Goal: Information Seeking & Learning: Learn about a topic

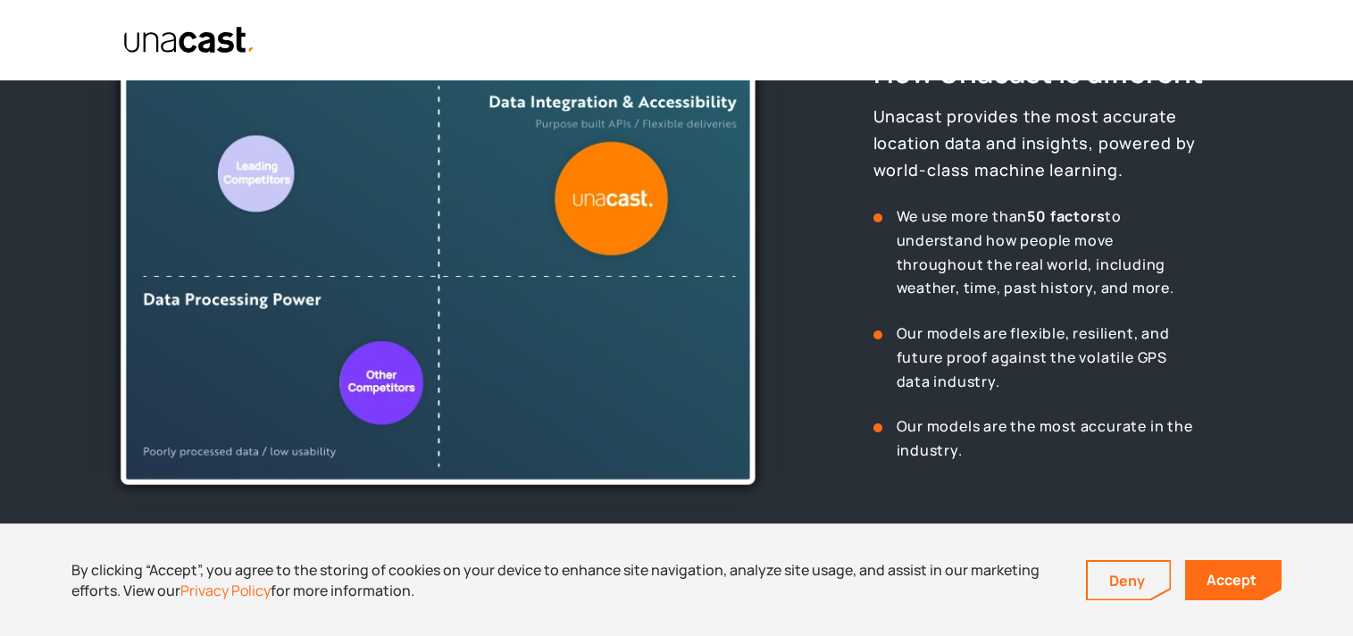
scroll to position [823, 0]
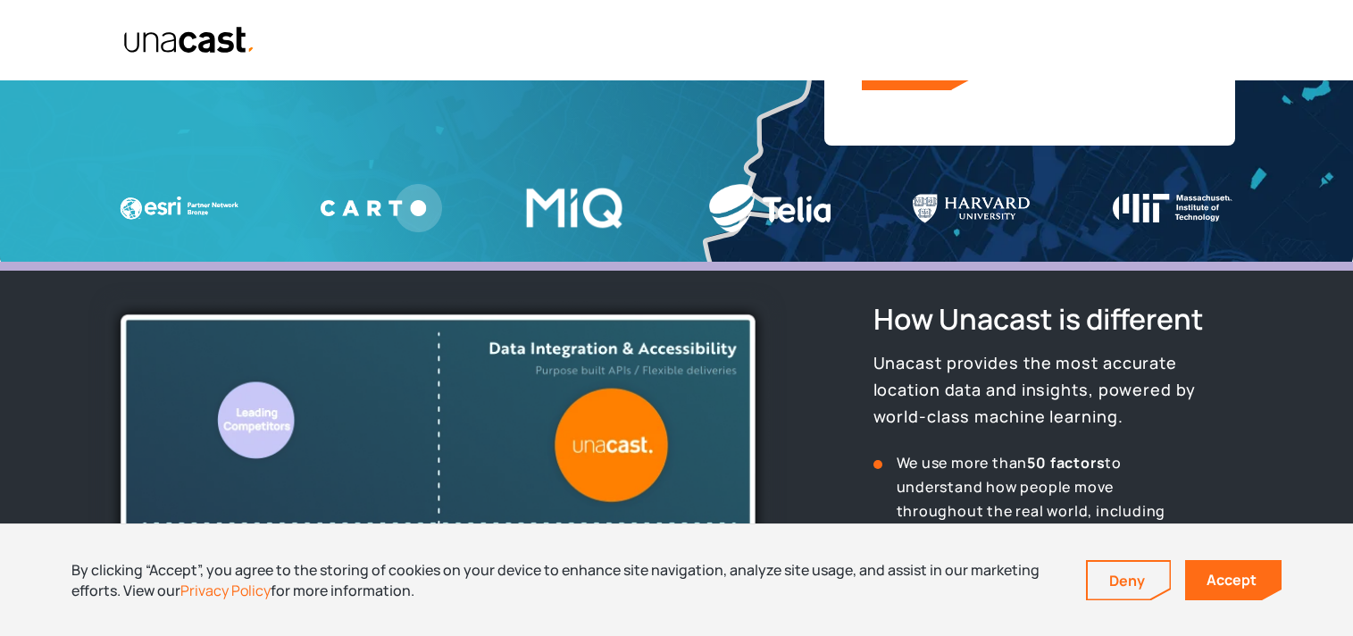
scroll to position [556, 0]
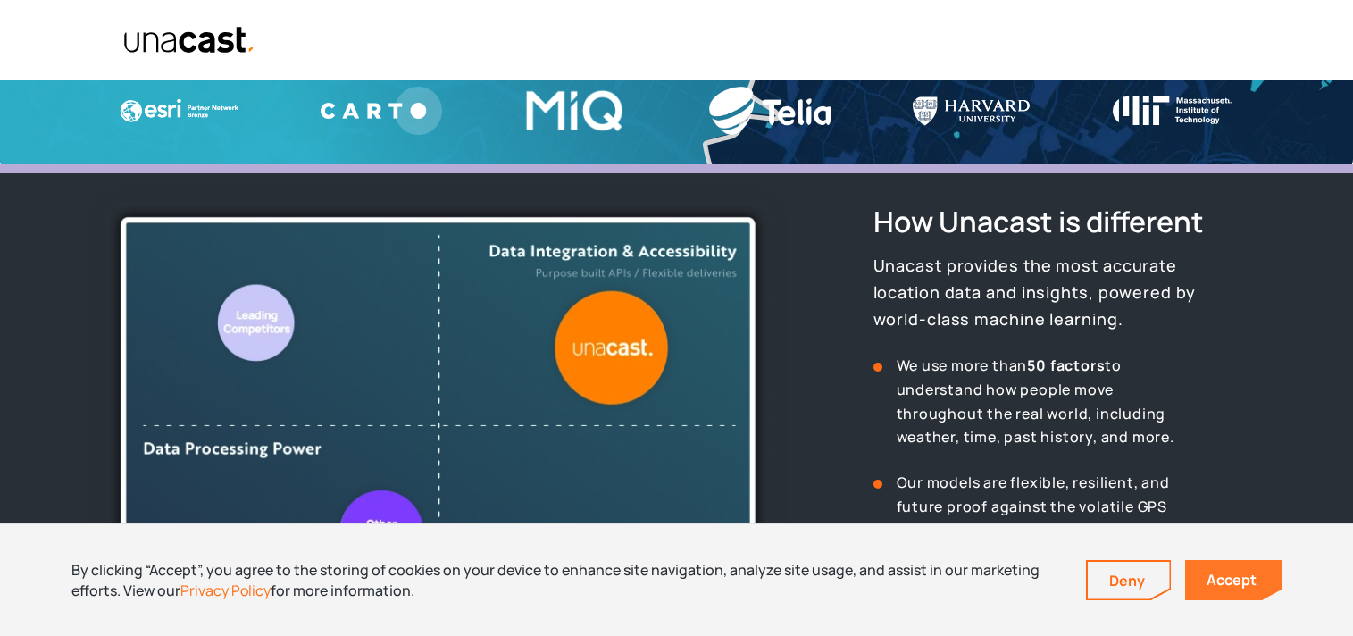
click at [1209, 580] on link "Accept" at bounding box center [1233, 580] width 96 height 40
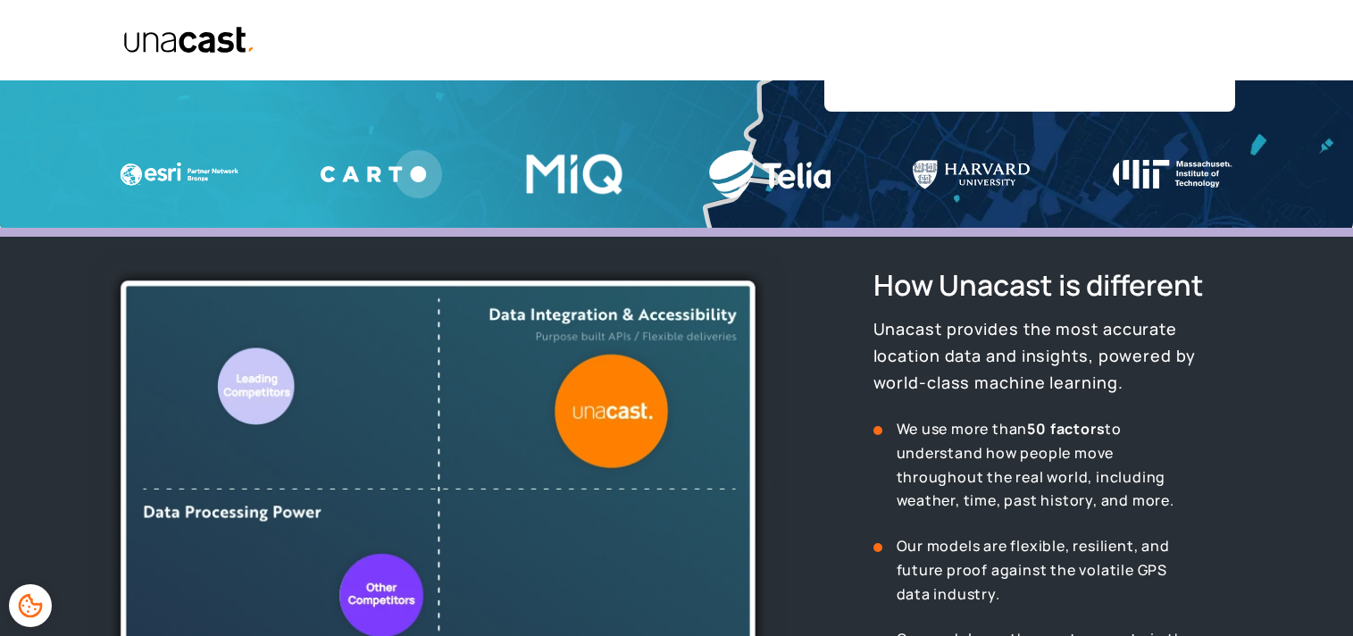
scroll to position [538, 0]
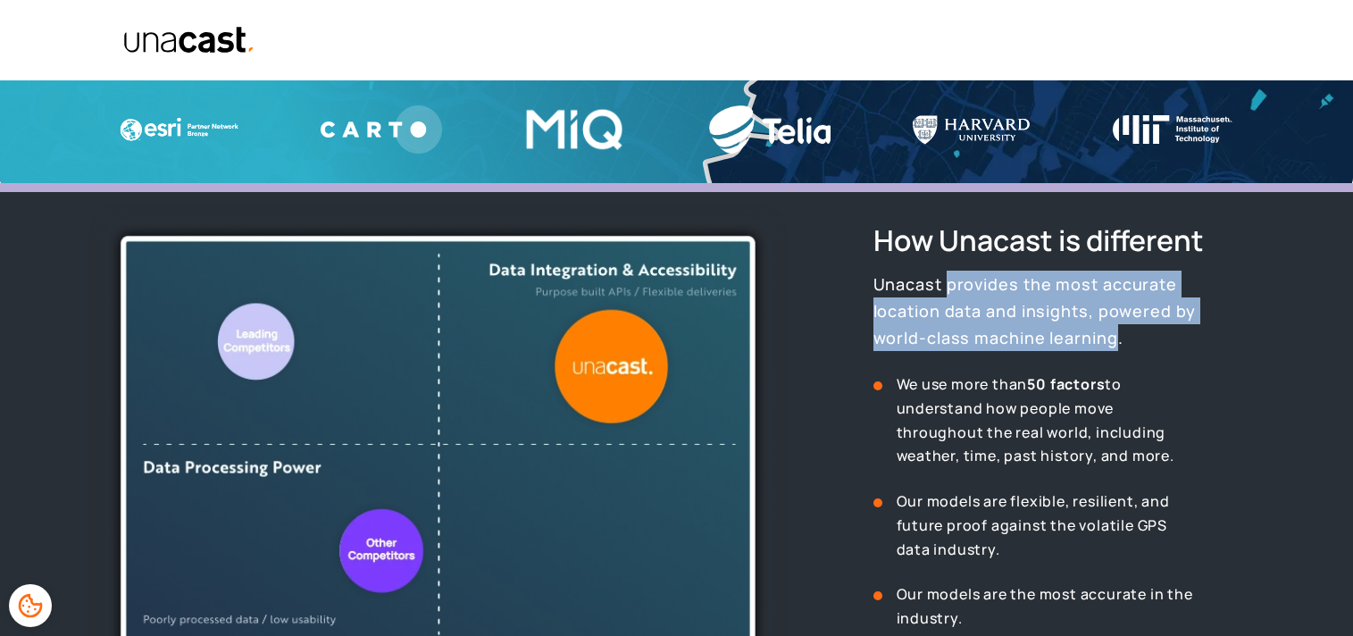
drag, startPoint x: 946, startPoint y: 285, endPoint x: 1017, endPoint y: 341, distance: 90.9
click at [1017, 341] on p "Unacast provides the most accurate location data and insights, powered by world…" at bounding box center [1060, 311] width 375 height 80
drag, startPoint x: 1017, startPoint y: 341, endPoint x: 883, endPoint y: 279, distance: 147.8
click at [883, 279] on p "Unacast provides the most accurate location data and insights, powered by world…" at bounding box center [1060, 311] width 375 height 80
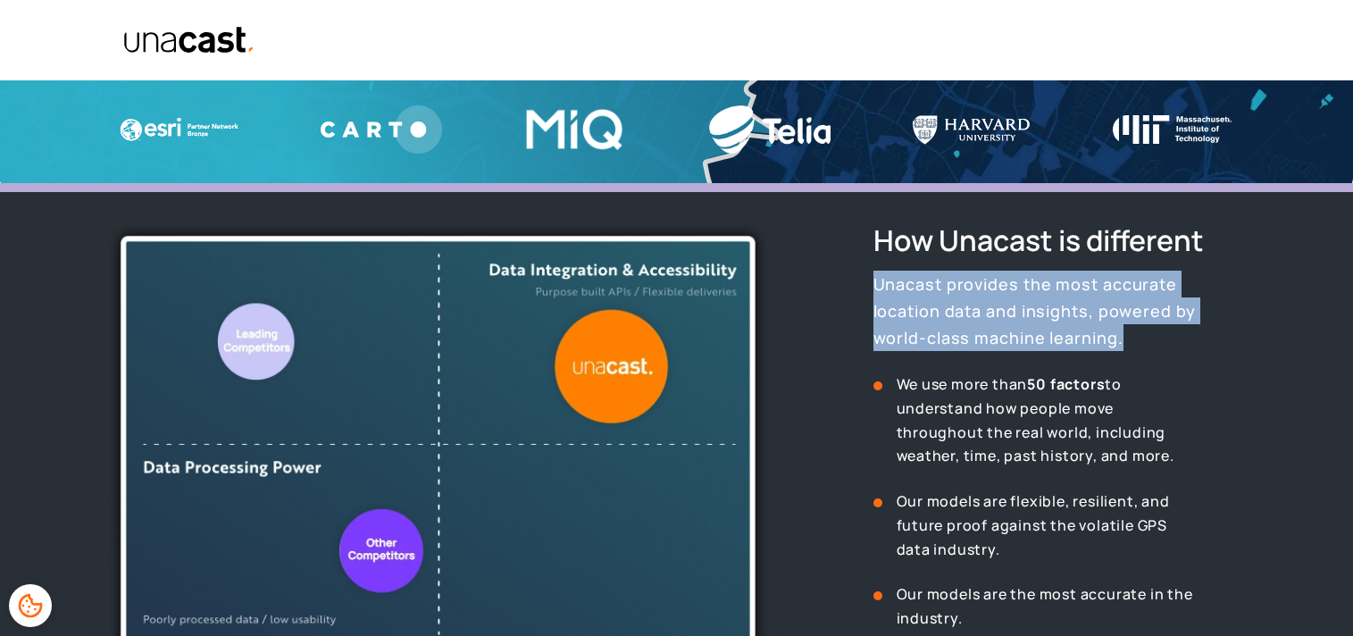
click at [931, 338] on p "Unacast provides the most accurate location data and insights, powered by world…" at bounding box center [1060, 311] width 375 height 80
drag, startPoint x: 875, startPoint y: 279, endPoint x: 1042, endPoint y: 349, distance: 181.3
click at [1042, 349] on p "Unacast provides the most accurate location data and insights, powered by world…" at bounding box center [1060, 311] width 375 height 80
drag, startPoint x: 1031, startPoint y: 343, endPoint x: 828, endPoint y: 275, distance: 214.6
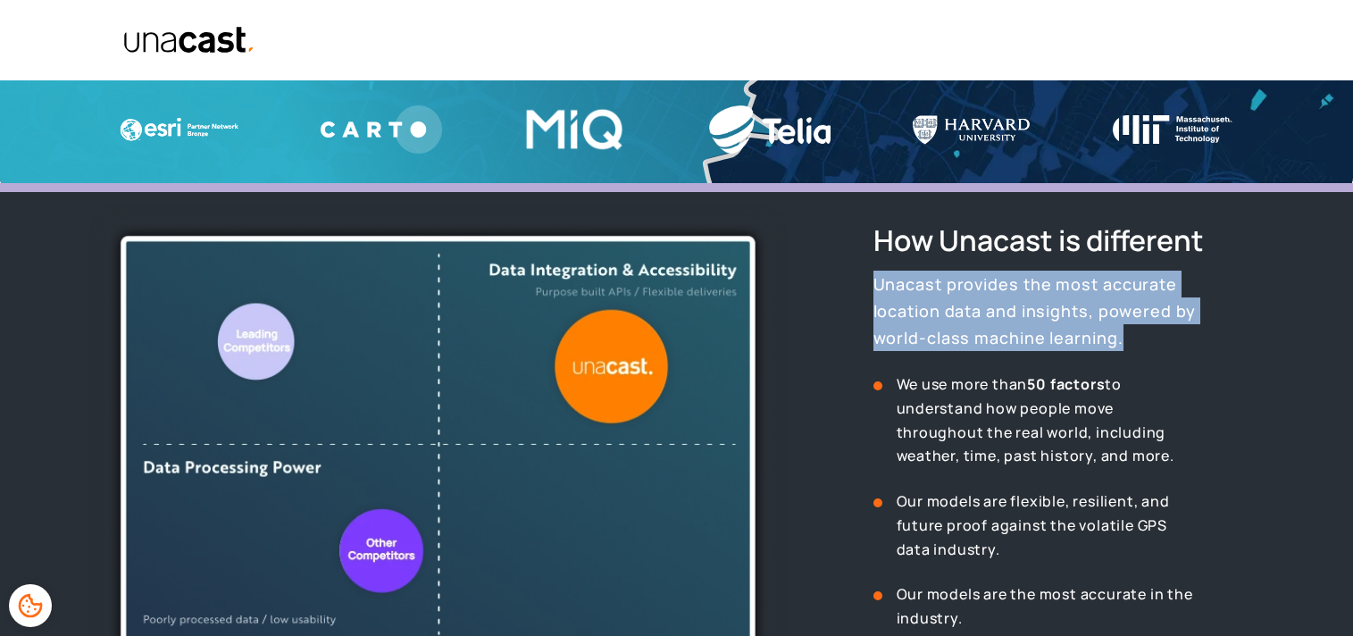
click at [827, 275] on div "How Unacast is different Unacast provides the most accurate location data and i…" at bounding box center [1026, 502] width 443 height 562
drag, startPoint x: 897, startPoint y: 285, endPoint x: 1054, endPoint y: 385, distance: 185.5
click at [1054, 385] on div "How Unacast is different Unacast provides the most accurate location data and i…" at bounding box center [1060, 426] width 375 height 410
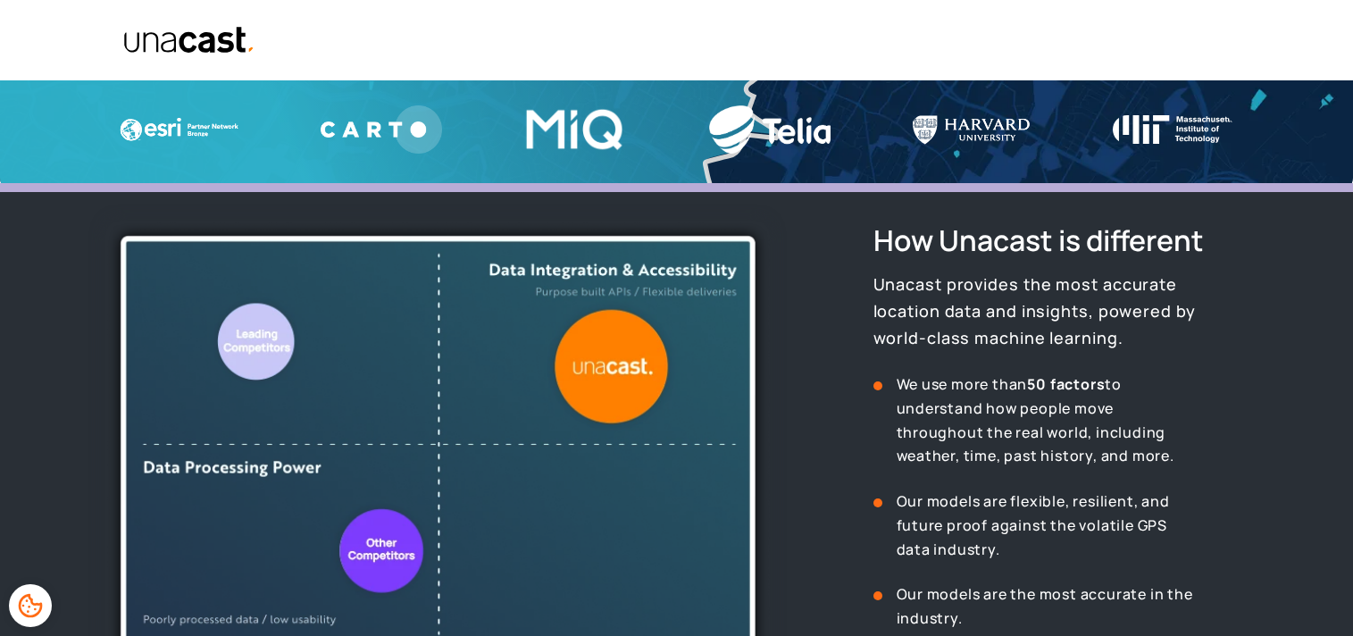
click at [1013, 327] on p "Unacast provides the most accurate location data and insights, powered by world…" at bounding box center [1060, 311] width 375 height 80
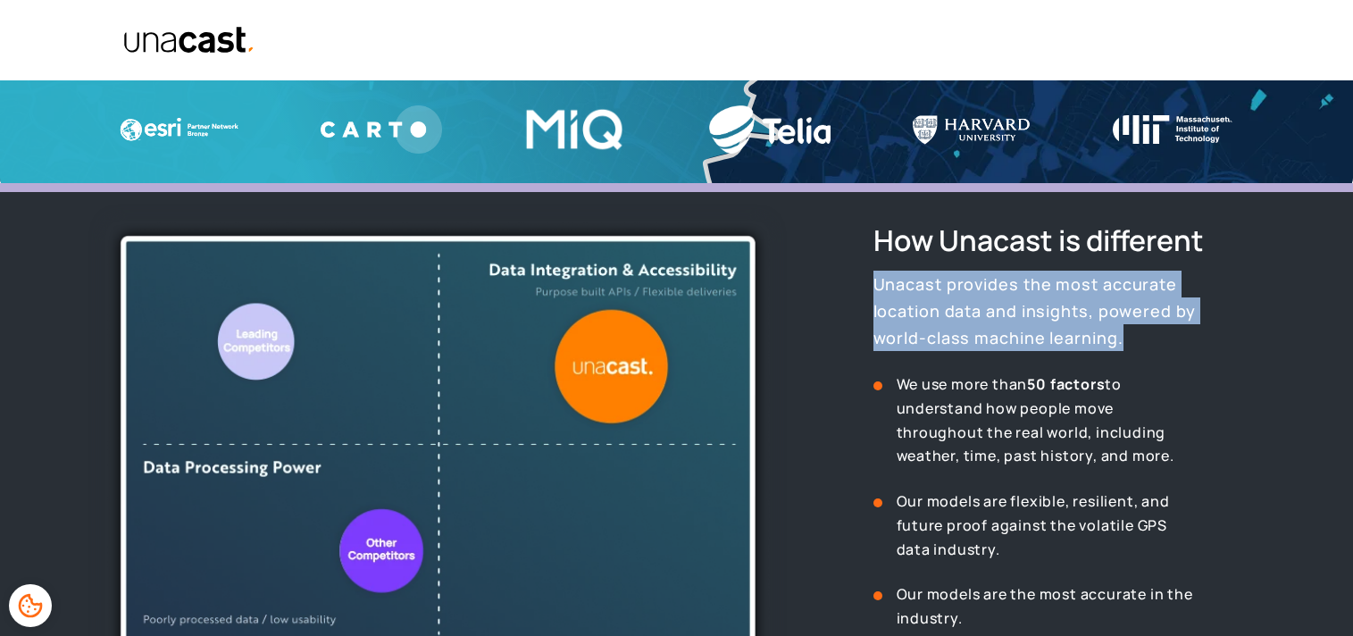
drag, startPoint x: 1054, startPoint y: 348, endPoint x: 839, endPoint y: 288, distance: 222.5
click at [839, 288] on div "How Unacast is different Unacast provides the most accurate location data and i…" at bounding box center [1026, 502] width 443 height 562
drag, startPoint x: 908, startPoint y: 289, endPoint x: 978, endPoint y: 354, distance: 95.4
click at [978, 354] on div "How Unacast is different Unacast provides the most accurate location data and i…" at bounding box center [1060, 426] width 375 height 410
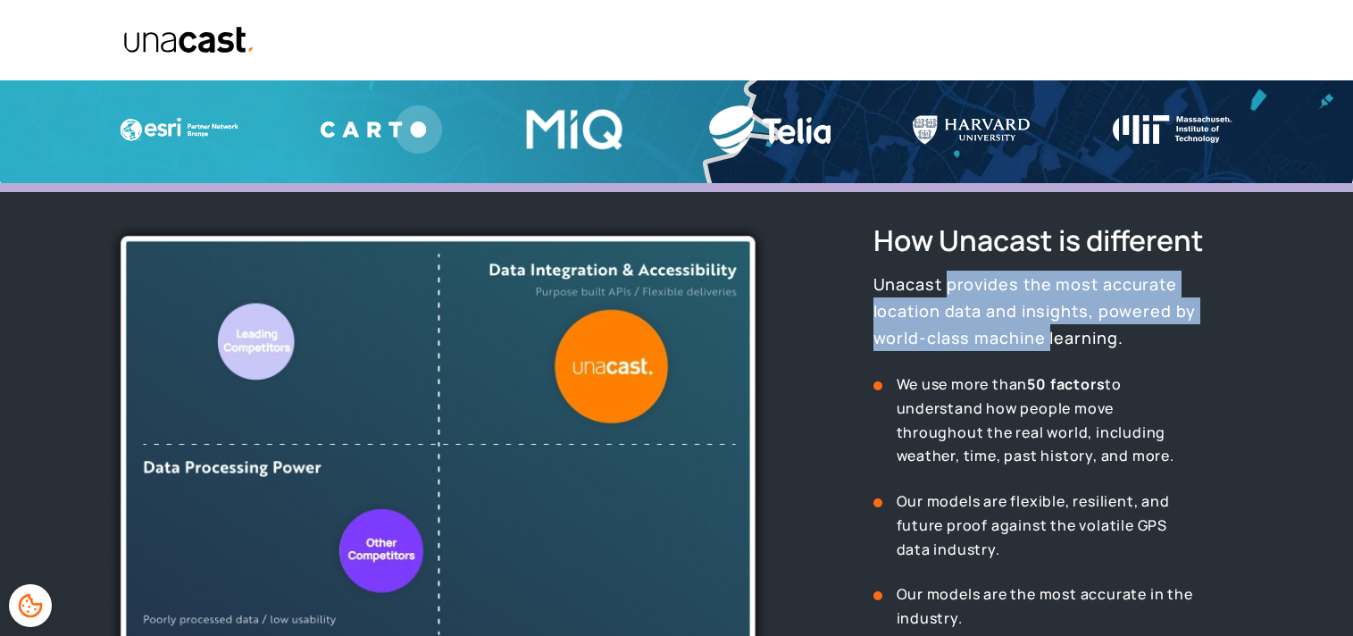
drag, startPoint x: 947, startPoint y: 338, endPoint x: 946, endPoint y: 278, distance: 60.7
click at [946, 278] on p "Unacast provides the most accurate location data and insights, powered by world…" at bounding box center [1060, 311] width 375 height 80
click at [946, 344] on p "Unacast provides the most accurate location data and insights, powered by world…" at bounding box center [1060, 311] width 375 height 80
drag, startPoint x: 947, startPoint y: 282, endPoint x: 940, endPoint y: 345, distance: 62.9
click at [940, 345] on p "Unacast provides the most accurate location data and insights, powered by world…" at bounding box center [1060, 311] width 375 height 80
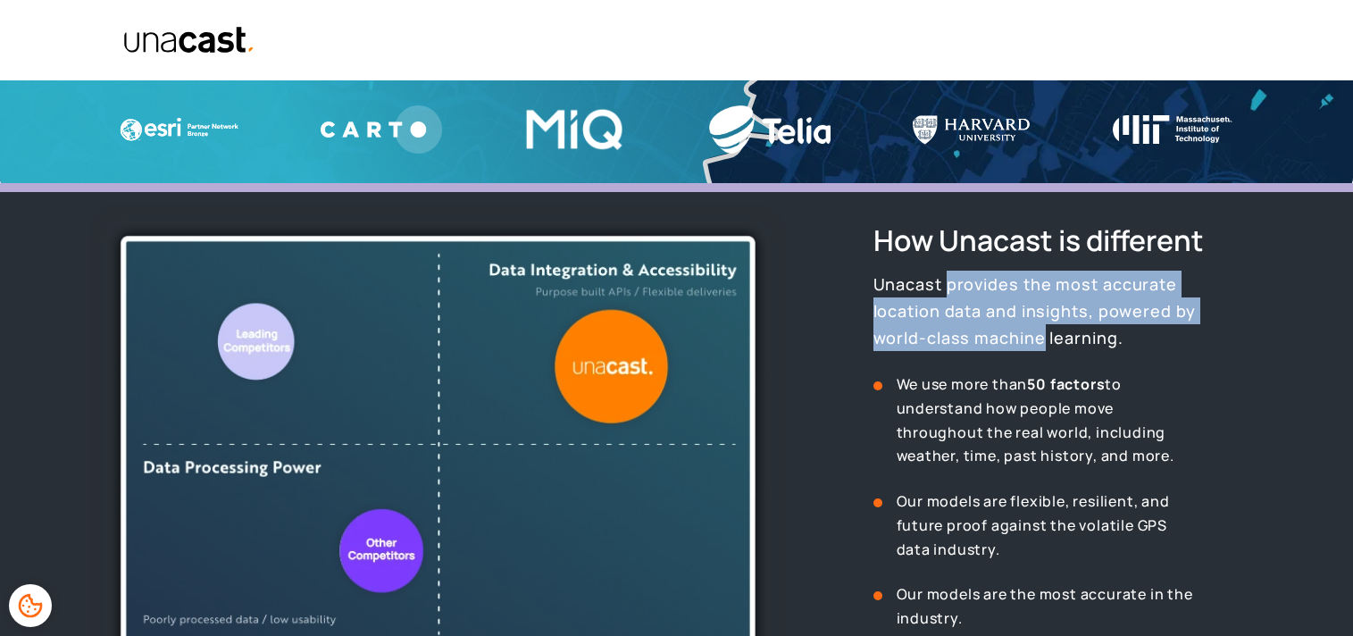
click at [941, 308] on p "Unacast provides the most accurate location data and insights, powered by world…" at bounding box center [1060, 311] width 375 height 80
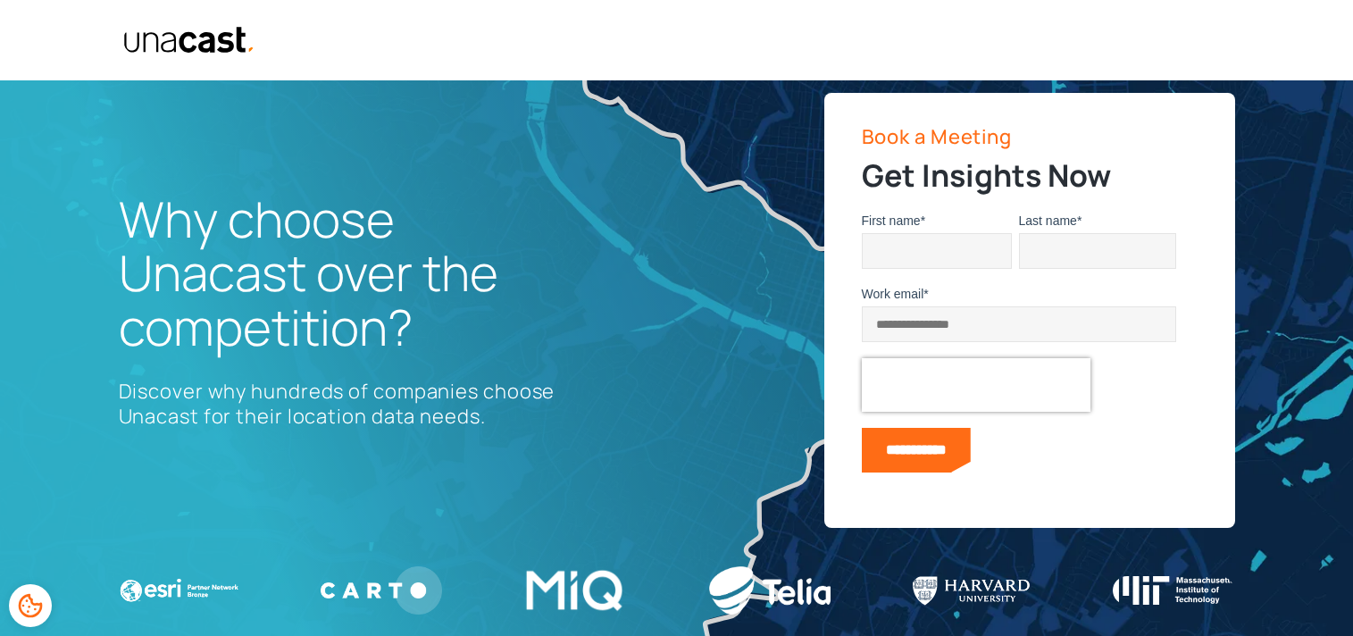
scroll to position [0, 0]
